Goal: Task Accomplishment & Management: Complete application form

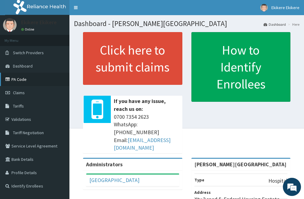
click at [28, 80] on link "PA Code" at bounding box center [35, 79] width 70 height 13
click at [30, 91] on link "Claims" at bounding box center [35, 92] width 70 height 13
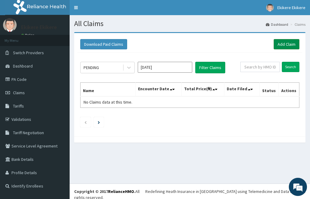
click at [283, 44] on link "Add Claim" at bounding box center [286, 44] width 26 height 10
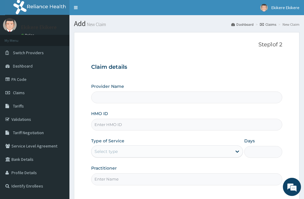
type input "[PERSON_NAME][GEOGRAPHIC_DATA]"
click at [119, 124] on input "HMO ID" at bounding box center [186, 124] width 191 height 12
type input "WA"
click at [29, 77] on link "PA Code" at bounding box center [35, 79] width 70 height 13
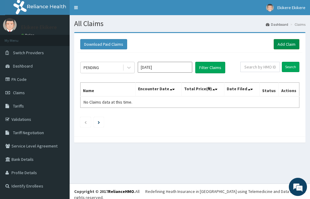
click at [285, 44] on link "Add Claim" at bounding box center [286, 44] width 26 height 10
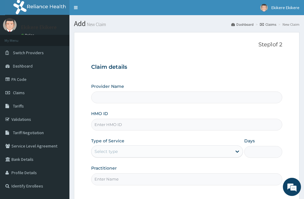
type input "Shammah Christian Hospital"
click at [118, 126] on input "HMO ID" at bounding box center [186, 124] width 191 height 12
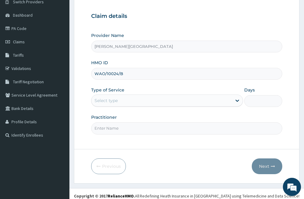
scroll to position [55, 0]
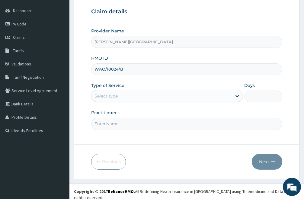
type input "WAO/10024/B"
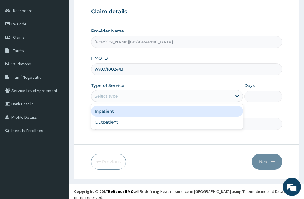
click at [139, 97] on div "Select type" at bounding box center [162, 96] width 141 height 10
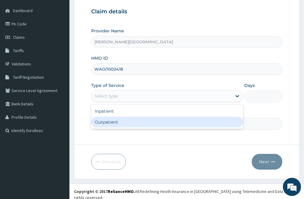
click at [121, 124] on div "Outpatient" at bounding box center [167, 121] width 152 height 11
type input "1"
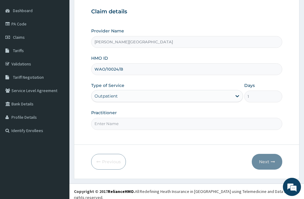
click at [128, 124] on input "Practitioner" at bounding box center [186, 124] width 191 height 12
type input "DR IKE"
click at [264, 160] on button "Next" at bounding box center [267, 162] width 31 height 16
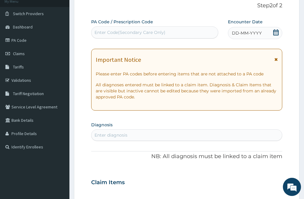
scroll to position [25, 0]
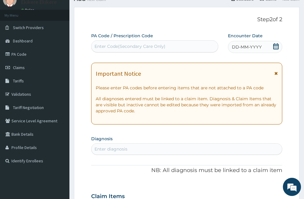
click at [278, 47] on icon at bounding box center [276, 46] width 6 height 6
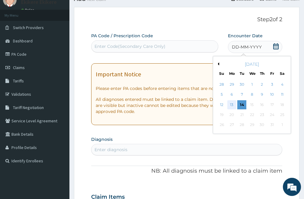
click at [230, 104] on div "13" at bounding box center [232, 104] width 9 height 9
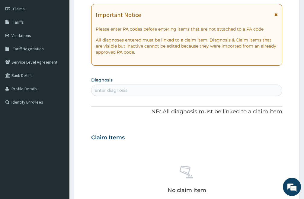
scroll to position [86, 0]
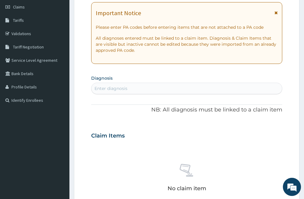
click at [129, 85] on div "Enter diagnosis" at bounding box center [187, 88] width 191 height 10
type input "C"
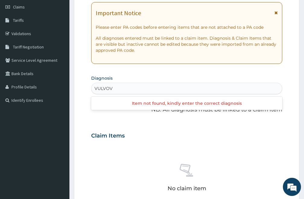
type input "VULVO"
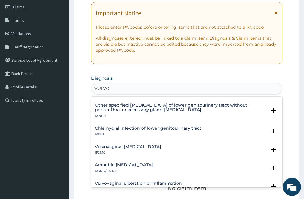
scroll to position [121, 0]
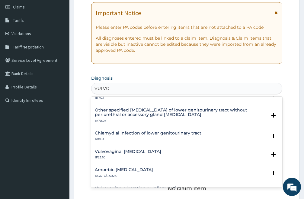
click at [138, 152] on h4 "Vulvovaginal candidosis" at bounding box center [128, 151] width 67 height 5
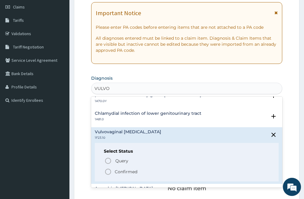
scroll to position [151, 0]
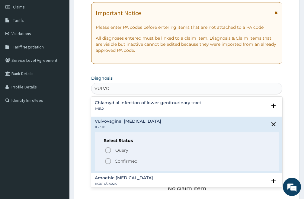
click at [109, 160] on icon "status option filled" at bounding box center [108, 160] width 7 height 7
click at [109, 160] on div "No claim item" at bounding box center [186, 179] width 191 height 70
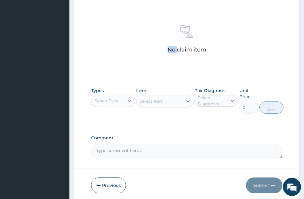
scroll to position [237, 0]
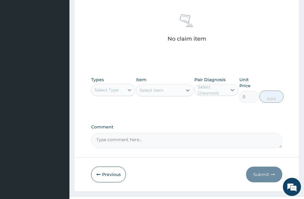
click at [132, 91] on icon at bounding box center [130, 90] width 6 height 6
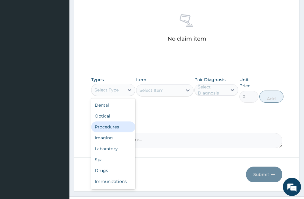
click at [117, 127] on div "Procedures" at bounding box center [113, 126] width 44 height 11
click at [117, 127] on label "Comment" at bounding box center [186, 126] width 191 height 5
click at [117, 133] on textarea "Comment" at bounding box center [186, 140] width 191 height 15
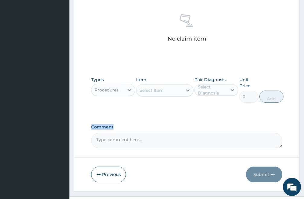
click at [172, 91] on div "Select Item" at bounding box center [160, 90] width 46 height 10
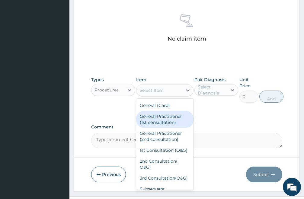
click at [168, 122] on div "General Practitioner (1st consultation)" at bounding box center [164, 119] width 57 height 17
type input "3000"
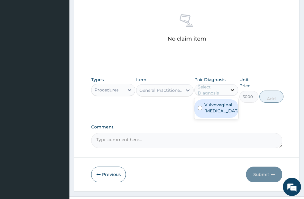
click at [232, 89] on icon at bounding box center [233, 90] width 4 height 2
click at [198, 108] on input "checkbox" at bounding box center [200, 108] width 4 height 4
checkbox input "true"
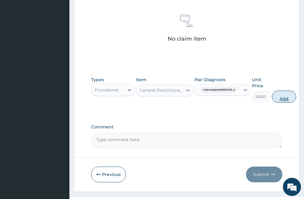
click at [275, 99] on button "Add" at bounding box center [284, 96] width 24 height 12
type input "0"
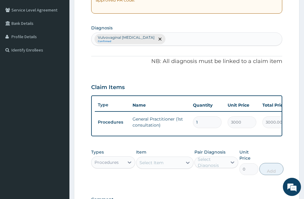
scroll to position [135, 0]
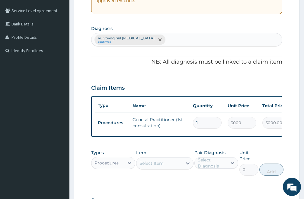
click at [161, 36] on div "Vulvovaginal candidosis Confirmed" at bounding box center [187, 39] width 191 height 13
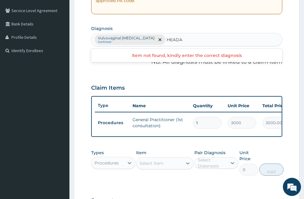
type input "HEAD"
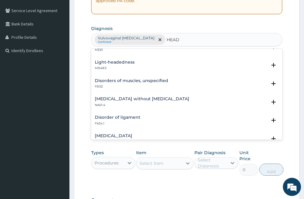
scroll to position [0, 0]
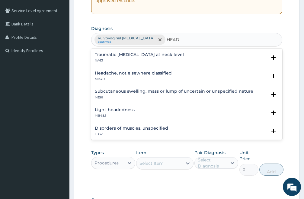
click at [113, 74] on h4 "Headache, not elsewhere classified" at bounding box center [133, 73] width 77 height 5
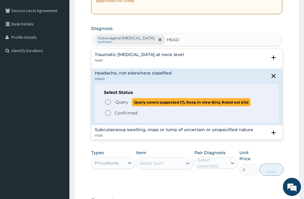
click at [108, 101] on icon "status option query" at bounding box center [108, 101] width 7 height 7
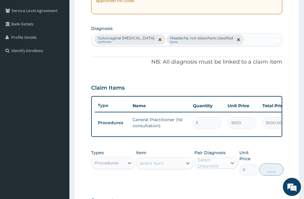
scroll to position [196, 0]
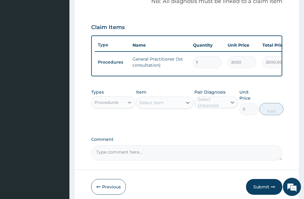
click at [130, 105] on icon at bounding box center [130, 102] width 6 height 6
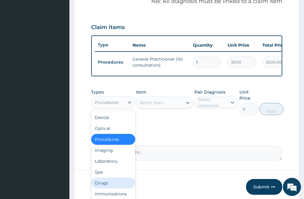
click at [112, 187] on div "Drugs" at bounding box center [113, 182] width 44 height 11
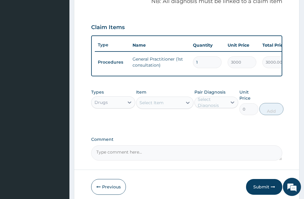
click at [174, 107] on div "Select Item" at bounding box center [160, 103] width 46 height 10
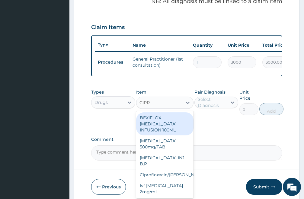
type input "CIPRO"
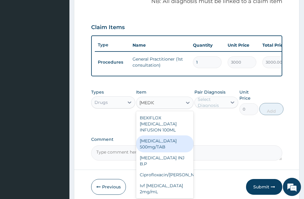
click at [162, 145] on div "Ciprofloxacin 500mg/TAB" at bounding box center [164, 143] width 57 height 17
click at [162, 142] on label "Comment" at bounding box center [186, 139] width 191 height 5
click at [162, 145] on textarea "Comment" at bounding box center [186, 152] width 191 height 15
type input "200"
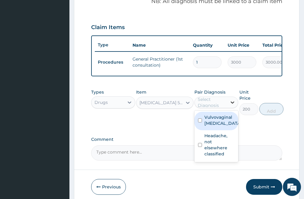
click at [232, 105] on icon at bounding box center [233, 102] width 6 height 6
click at [200, 122] on input "checkbox" at bounding box center [200, 120] width 4 height 4
checkbox input "true"
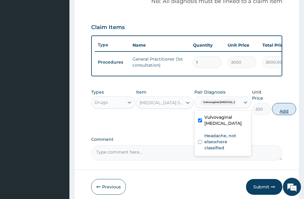
click at [275, 115] on button "Add" at bounding box center [284, 109] width 24 height 12
type input "0"
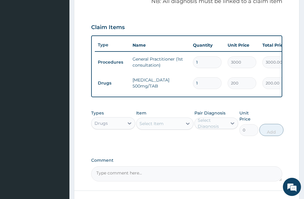
type input "10"
type input "2000.00"
type input "10"
click at [168, 128] on div "Select Item" at bounding box center [160, 123] width 46 height 10
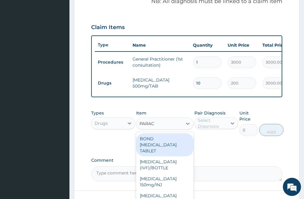
type input "PARACE"
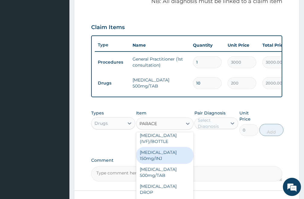
scroll to position [30, 0]
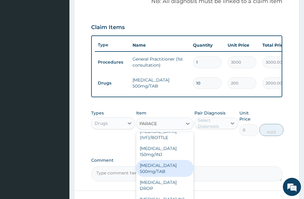
click at [166, 175] on div "PARACETAMOL 500mg/TAB" at bounding box center [164, 168] width 57 height 17
type input "30"
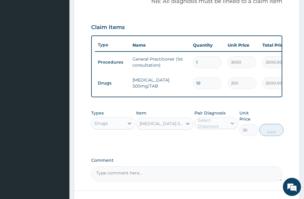
click at [233, 124] on icon at bounding box center [233, 123] width 4 height 2
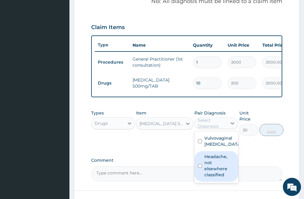
click at [199, 167] on input "checkbox" at bounding box center [200, 166] width 4 height 4
checkbox input "true"
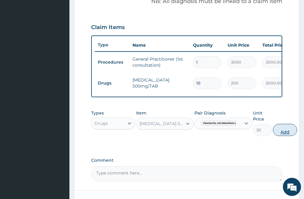
click at [285, 136] on button "Add" at bounding box center [285, 130] width 24 height 12
type input "0"
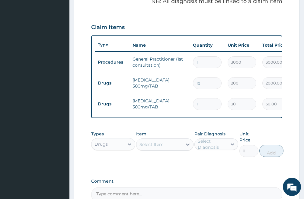
type input "18"
type input "540.00"
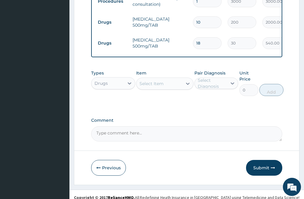
scroll to position [268, 0]
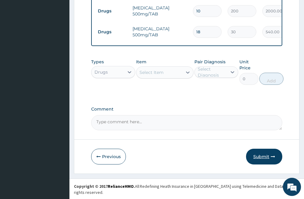
type input "18"
click at [264, 160] on button "Submit" at bounding box center [264, 156] width 36 height 16
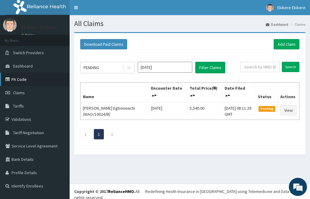
click at [29, 77] on link "PA Code" at bounding box center [35, 79] width 70 height 13
click at [287, 43] on link "Add Claim" at bounding box center [286, 44] width 26 height 10
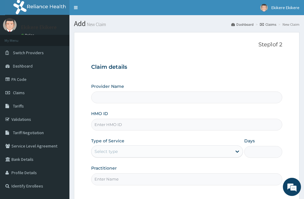
type input "Shammah Christian Hospital"
click at [122, 126] on input "HMO ID" at bounding box center [186, 124] width 191 height 12
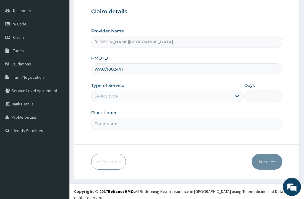
type input "WAO/10024/H"
click at [137, 99] on div "Select type" at bounding box center [162, 96] width 141 height 10
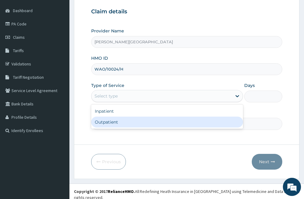
click at [119, 124] on div "Outpatient" at bounding box center [167, 121] width 152 height 11
type input "1"
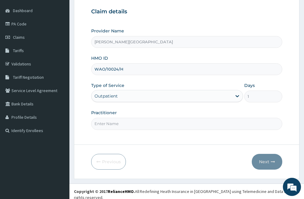
click at [120, 123] on input "Practitioner" at bounding box center [186, 124] width 191 height 12
type input "[PERSON_NAME]"
click at [266, 161] on button "Next" at bounding box center [267, 162] width 31 height 16
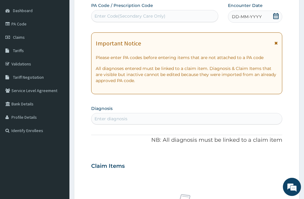
click at [134, 18] on div "Enter Code(Secondary Care Only)" at bounding box center [130, 16] width 71 height 6
paste input "PA/3189FB"
type input "PA/3189FB"
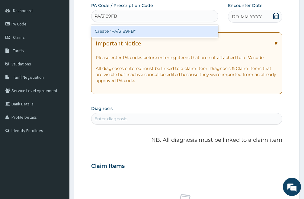
click at [140, 35] on div "Create "PA/3189FB"" at bounding box center [154, 31] width 127 height 11
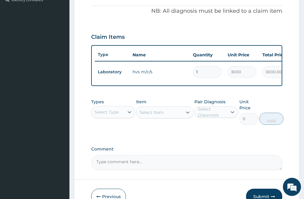
scroll to position [226, 0]
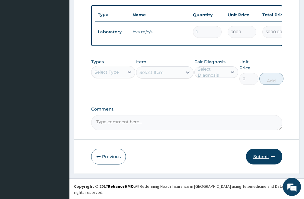
click at [265, 163] on button "Submit" at bounding box center [264, 156] width 36 height 16
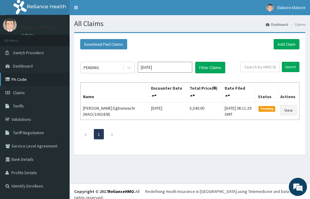
click at [27, 79] on link "PA Code" at bounding box center [35, 79] width 70 height 13
click at [285, 43] on link "Add Claim" at bounding box center [286, 44] width 26 height 10
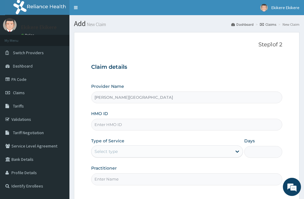
type input "[PERSON_NAME][GEOGRAPHIC_DATA]"
click at [124, 126] on input "HMO ID" at bounding box center [186, 124] width 191 height 12
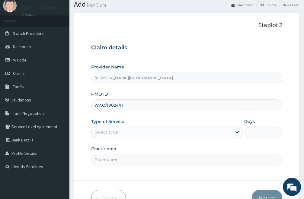
scroll to position [30, 0]
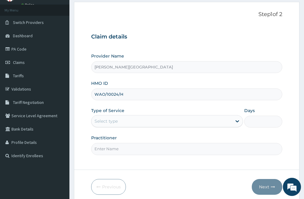
type input "WAO/10024/H"
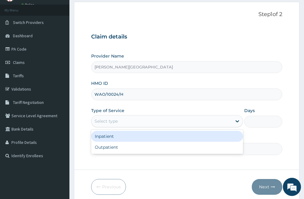
click at [134, 120] on div "Select type" at bounding box center [162, 121] width 141 height 10
click at [122, 137] on div "Inpatient" at bounding box center [167, 136] width 152 height 11
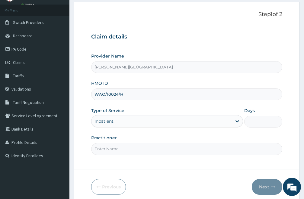
click at [254, 122] on input "Days" at bounding box center [264, 121] width 38 height 12
type input "1"
click at [120, 147] on input "Practitioner" at bounding box center [186, 149] width 191 height 12
type input "DR MOSES"
click at [266, 185] on button "Next" at bounding box center [267, 187] width 31 height 16
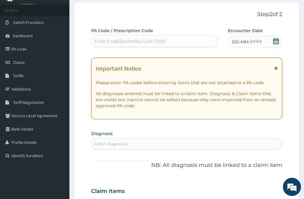
click at [152, 37] on div "Enter Code(Secondary Care Only)" at bounding box center [155, 41] width 127 height 10
paste input "PA/3DCF50"
type input "PA/3DCF50"
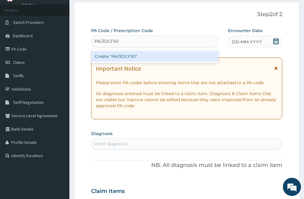
click at [147, 54] on div "Create "PA/3DCF50"" at bounding box center [154, 56] width 127 height 11
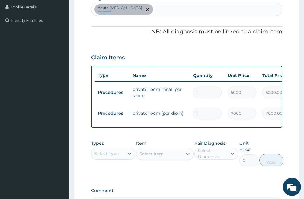
scroll to position [239, 0]
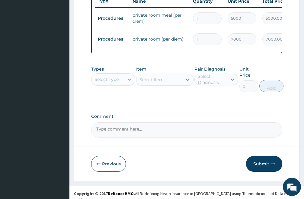
click at [129, 80] on icon at bounding box center [130, 79] width 4 height 2
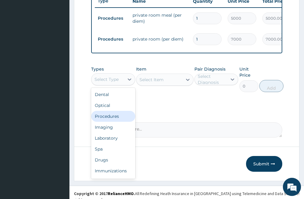
click at [115, 121] on div "Procedures" at bounding box center [113, 116] width 44 height 11
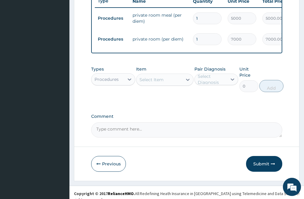
click at [173, 84] on div "Select Item" at bounding box center [160, 80] width 46 height 10
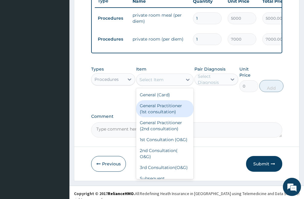
click at [165, 117] on div "General Practitioner (1st consultation)" at bounding box center [164, 108] width 57 height 17
type input "3000"
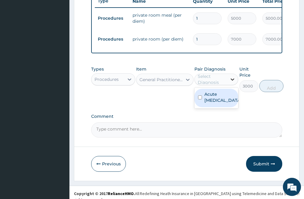
click at [234, 82] on icon at bounding box center [233, 79] width 6 height 6
click at [199, 103] on div "Acute pelvic inflammatory disease" at bounding box center [217, 98] width 44 height 18
checkbox input "true"
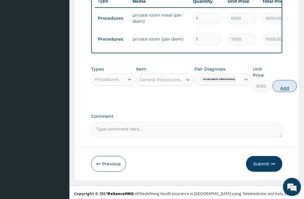
click at [287, 90] on button "Add" at bounding box center [285, 86] width 24 height 12
type input "0"
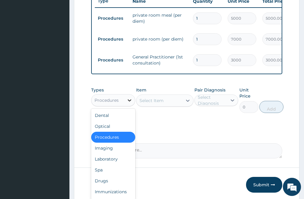
click at [132, 103] on icon at bounding box center [130, 100] width 6 height 6
click at [112, 186] on div "Drugs" at bounding box center [113, 180] width 44 height 11
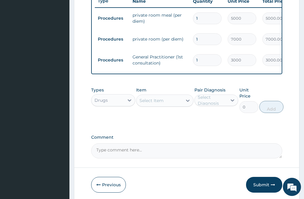
click at [164, 103] on div "Select Item" at bounding box center [152, 100] width 24 height 6
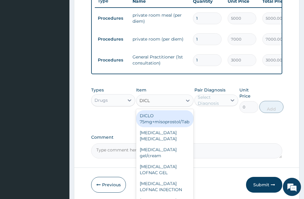
type input "DICLO"
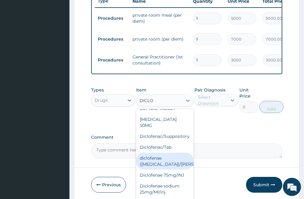
scroll to position [136, 0]
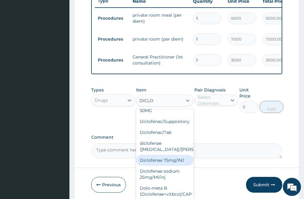
click at [165, 160] on div "Diclofenae 75mg/INJ" at bounding box center [164, 159] width 57 height 11
type input "500"
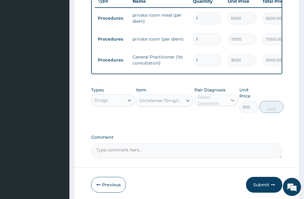
click at [232, 103] on icon at bounding box center [233, 100] width 6 height 6
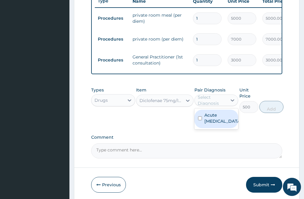
click at [200, 120] on input "checkbox" at bounding box center [200, 118] width 4 height 4
click at [199, 120] on input "checkbox" at bounding box center [200, 118] width 4 height 4
checkbox input "true"
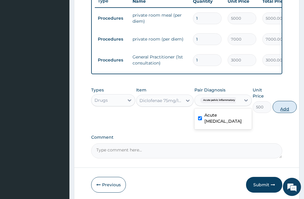
click at [288, 112] on button "Add" at bounding box center [285, 107] width 24 height 12
type input "0"
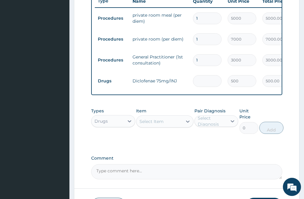
type input "0.00"
type input "2"
type input "1000.00"
type input "2"
click at [166, 126] on div "Select Item" at bounding box center [160, 121] width 46 height 10
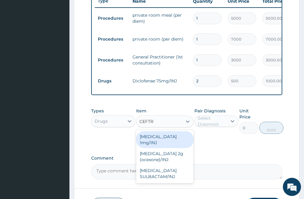
type input "CEFTRI"
click at [165, 143] on div "Ceftriaxone 1mg/INJ" at bounding box center [164, 139] width 57 height 17
type input "2500"
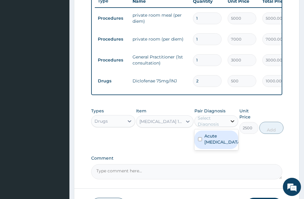
click at [234, 124] on icon at bounding box center [233, 121] width 6 height 6
click at [200, 141] on input "checkbox" at bounding box center [200, 139] width 4 height 4
checkbox input "true"
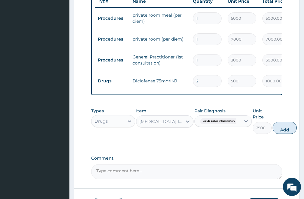
click at [283, 131] on button "Add" at bounding box center [285, 128] width 24 height 12
type input "0"
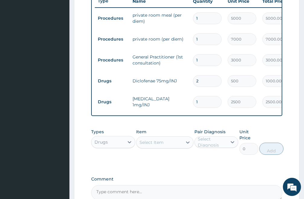
type input "0.00"
type input "2"
type input "5000.00"
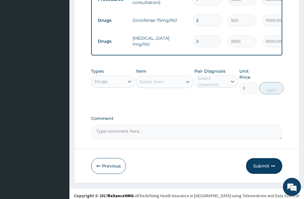
type input "2"
click at [174, 86] on div "Select Item" at bounding box center [160, 82] width 46 height 10
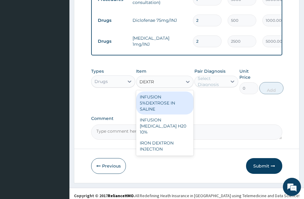
type input "DEXTRO"
click at [148, 109] on div "INFUSION 5%DEXTROSE IN SALINE" at bounding box center [164, 102] width 57 height 23
type input "1500"
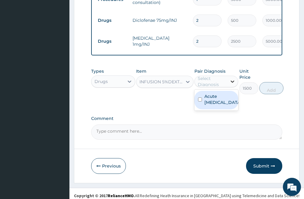
click at [232, 84] on icon at bounding box center [233, 81] width 6 height 6
click at [200, 101] on input "checkbox" at bounding box center [200, 99] width 4 height 4
checkbox input "true"
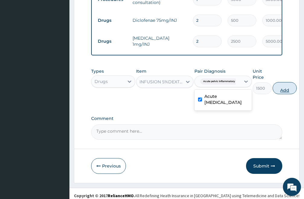
click at [289, 92] on button "Add" at bounding box center [285, 88] width 24 height 12
type input "0"
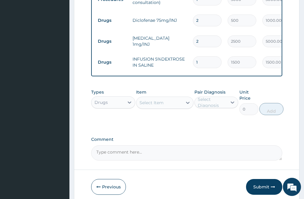
type input "0.00"
type input "2"
type input "3000.00"
type input "2"
click at [169, 107] on div "Select Item" at bounding box center [160, 103] width 46 height 10
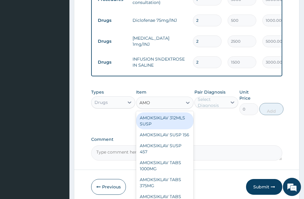
type input "AMOX"
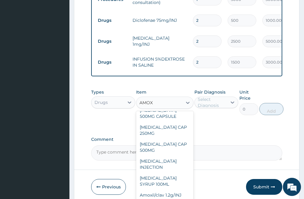
scroll to position [121, 0]
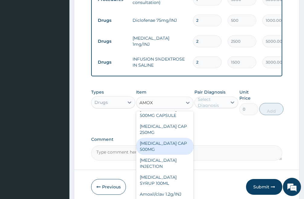
click at [173, 148] on div "AMOXIL CAP 500MG" at bounding box center [164, 146] width 57 height 17
type input "120"
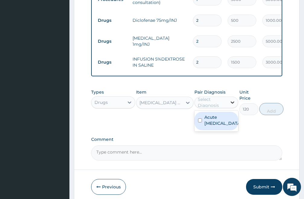
click at [230, 105] on icon at bounding box center [233, 102] width 6 height 6
click at [201, 122] on input "checkbox" at bounding box center [200, 120] width 4 height 4
checkbox input "true"
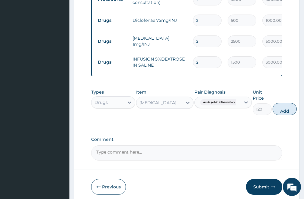
click at [287, 115] on button "Add" at bounding box center [285, 109] width 24 height 12
type input "0"
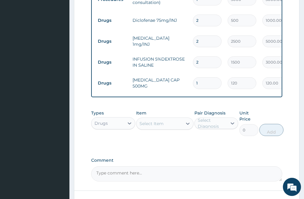
type input "15"
type input "1800.00"
type input "15"
click at [170, 127] on div "Select Item" at bounding box center [160, 123] width 46 height 10
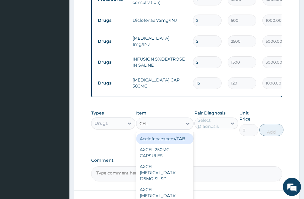
type input "CELE"
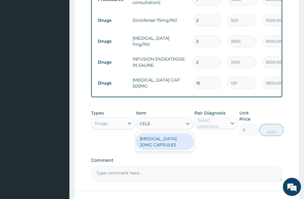
click at [163, 144] on div "CELEBREX 20MG CAPSULES" at bounding box center [164, 141] width 57 height 17
type input "200"
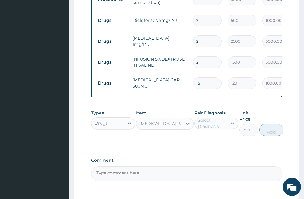
click at [234, 124] on icon at bounding box center [233, 123] width 4 height 2
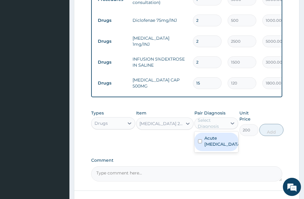
click at [201, 143] on input "checkbox" at bounding box center [200, 141] width 4 height 4
checkbox input "true"
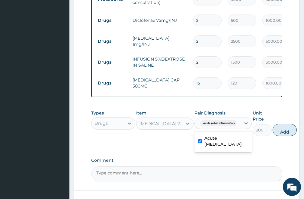
click at [284, 136] on button "Add" at bounding box center [285, 130] width 24 height 12
type input "0"
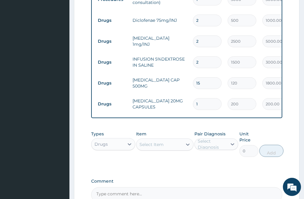
type input "10"
type input "2000.00"
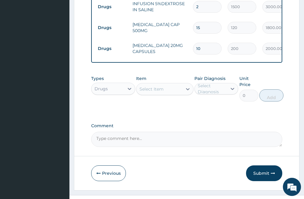
scroll to position [360, 0]
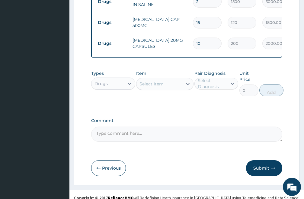
type input "10"
click at [177, 89] on div "Select Item" at bounding box center [160, 84] width 46 height 10
type input "PENT"
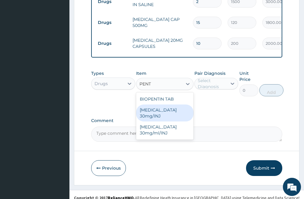
click at [159, 114] on div "Pentazocine 30mg/INJ" at bounding box center [164, 112] width 57 height 17
type input "800"
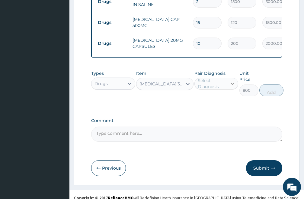
click at [234, 86] on icon at bounding box center [233, 83] width 6 height 6
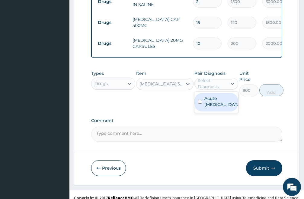
click at [200, 103] on input "checkbox" at bounding box center [200, 101] width 4 height 4
checkbox input "true"
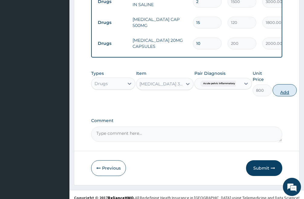
click at [284, 96] on button "Add" at bounding box center [285, 90] width 24 height 12
type input "0"
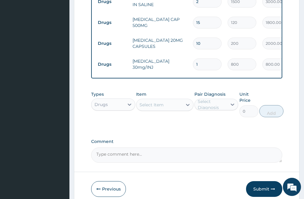
click at [170, 109] on div "Select Item" at bounding box center [160, 105] width 46 height 10
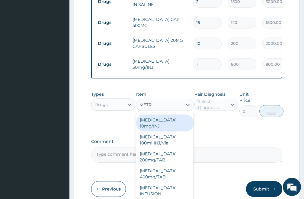
type input "METRO"
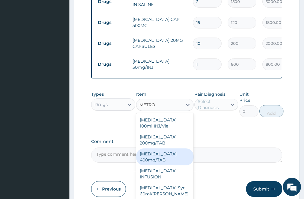
click at [161, 164] on div "METRONIDAZOLE 400mg/TAB" at bounding box center [164, 156] width 57 height 17
type input "120"
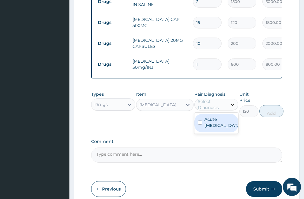
click at [232, 107] on icon at bounding box center [233, 104] width 6 height 6
click at [201, 124] on input "checkbox" at bounding box center [200, 122] width 4 height 4
checkbox input "true"
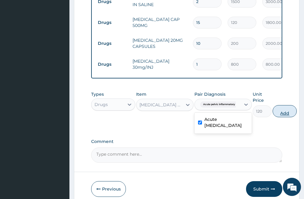
click at [286, 117] on button "Add" at bounding box center [285, 111] width 24 height 12
type input "0"
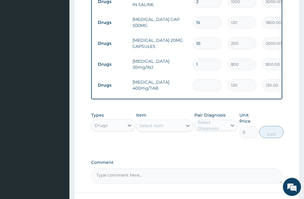
type input "0.00"
type input "9"
type input "1080.00"
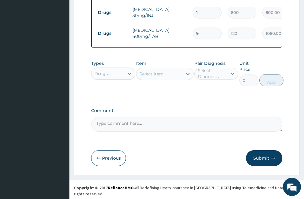
scroll to position [414, 0]
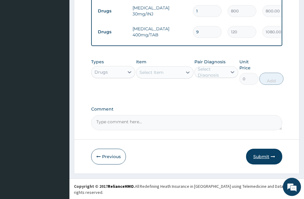
type input "9"
click at [260, 160] on button "Submit" at bounding box center [264, 156] width 36 height 16
click at [263, 162] on button "Submit" at bounding box center [264, 156] width 36 height 16
click at [260, 162] on button "Submit" at bounding box center [264, 156] width 36 height 16
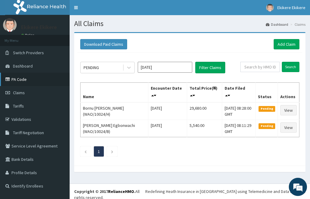
click at [24, 77] on link "PA Code" at bounding box center [35, 79] width 70 height 13
click at [284, 45] on link "Add Claim" at bounding box center [286, 44] width 26 height 10
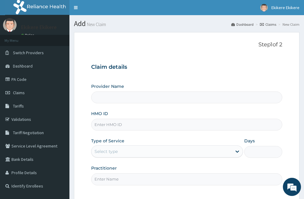
type input "[PERSON_NAME][GEOGRAPHIC_DATA]"
click at [118, 125] on input "HMO ID" at bounding box center [186, 124] width 191 height 12
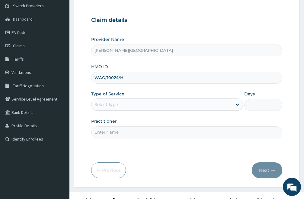
scroll to position [55, 0]
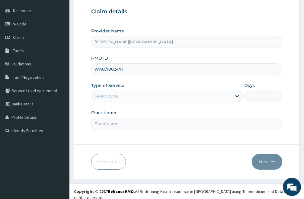
type input "WAO/10024/H"
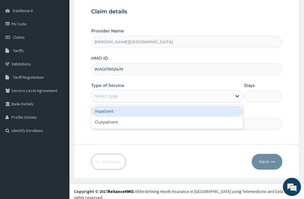
click at [150, 101] on div "Select type" at bounding box center [162, 96] width 141 height 10
click at [118, 112] on div "Inpatient" at bounding box center [167, 110] width 152 height 11
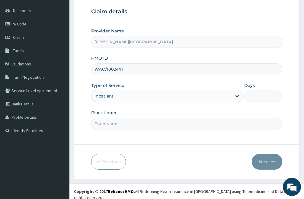
click at [254, 93] on input "Days" at bounding box center [264, 96] width 38 height 12
type input "7"
click at [128, 124] on input "Practitioner" at bounding box center [186, 124] width 191 height 12
type input "DR IKE"
click at [266, 161] on button "Next" at bounding box center [267, 162] width 31 height 16
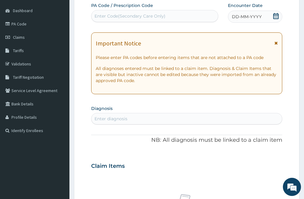
click at [127, 16] on div "Enter Code(Secondary Care Only)" at bounding box center [130, 16] width 71 height 6
paste input "PA/ACB3A8"
type input "PA/ACB3A8"
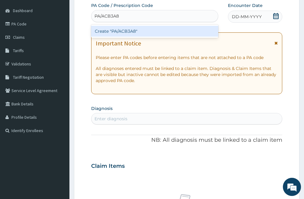
click at [131, 29] on div "Create "PA/ACB3A8"" at bounding box center [154, 31] width 127 height 11
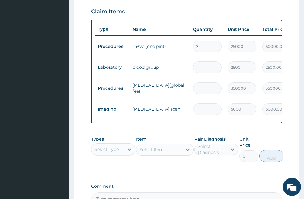
scroll to position [288, 0]
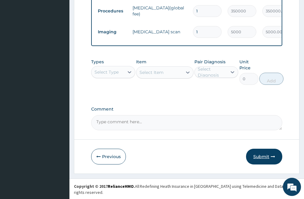
click at [262, 161] on button "Submit" at bounding box center [264, 156] width 36 height 16
